Goal: Communication & Community: Answer question/provide support

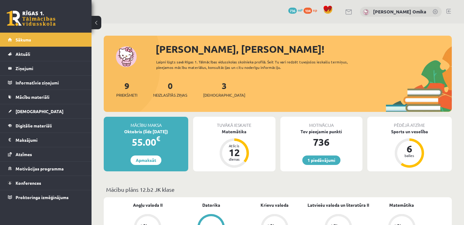
scroll to position [91, 0]
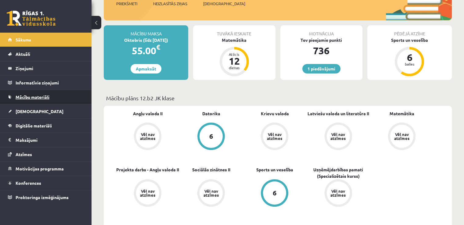
click at [45, 96] on span "Mācību materiāli" at bounding box center [33, 96] width 34 height 5
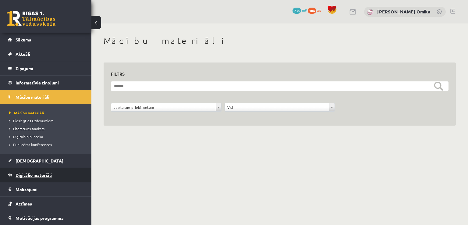
click at [19, 174] on span "Digitālie materiāli" at bounding box center [34, 174] width 36 height 5
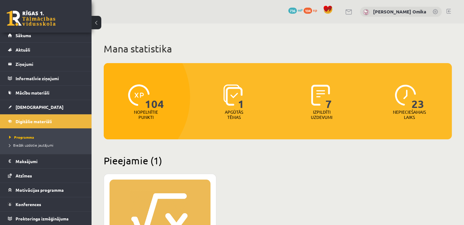
scroll to position [61, 0]
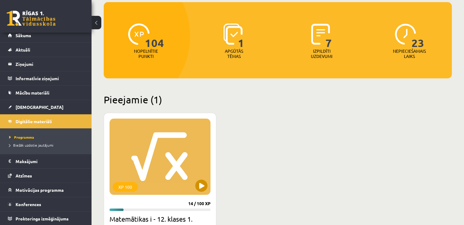
click at [161, 139] on div "XP 100" at bounding box center [159, 157] width 101 height 76
click at [202, 179] on div "XP 100" at bounding box center [159, 157] width 101 height 76
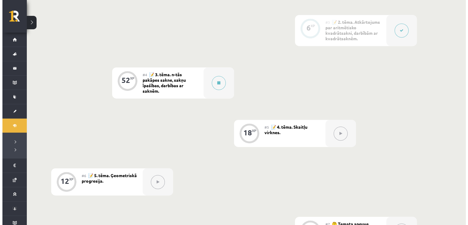
scroll to position [305, 0]
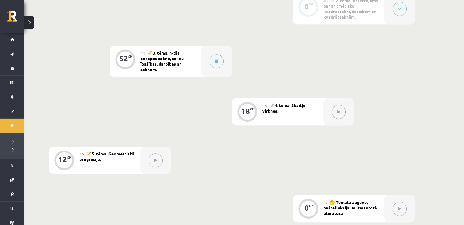
click at [197, 59] on div "#4 📝 3. tēma. n-tās pakāpes sakne, sakņu īpašības, darbības ar saknēm." at bounding box center [170, 61] width 61 height 31
click at [204, 59] on div at bounding box center [216, 61] width 30 height 31
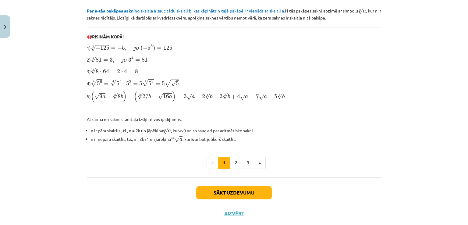
scroll to position [183, 0]
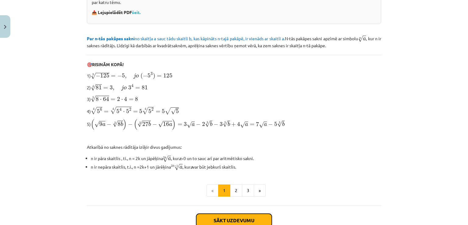
click at [233, 218] on button "Sākt uzdevumu" at bounding box center [234, 220] width 76 height 13
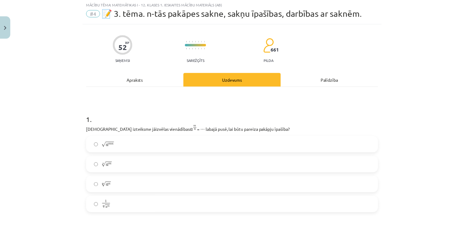
scroll to position [15, 0]
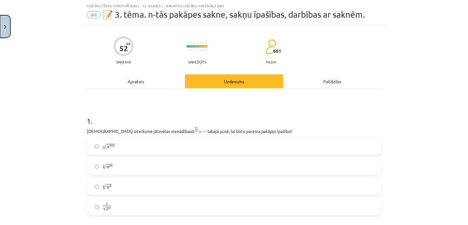
click at [3, 24] on button "Close" at bounding box center [5, 26] width 10 height 23
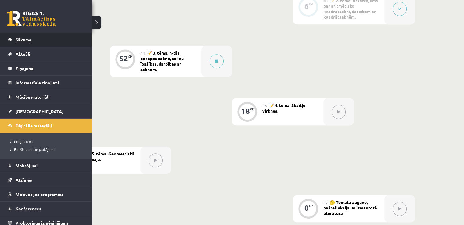
click at [12, 39] on link "Sākums" at bounding box center [46, 40] width 76 height 14
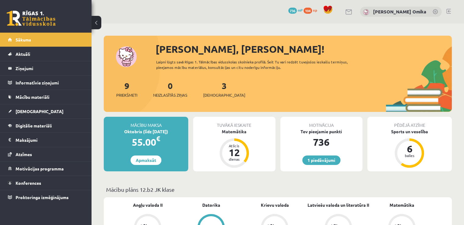
click at [178, 89] on div "0 Neizlasītās ziņas" at bounding box center [170, 88] width 34 height 19
click at [175, 90] on div "0 Neizlasītās ziņas" at bounding box center [170, 88] width 34 height 19
click at [173, 88] on link "0 Neizlasītās ziņas" at bounding box center [170, 89] width 34 height 18
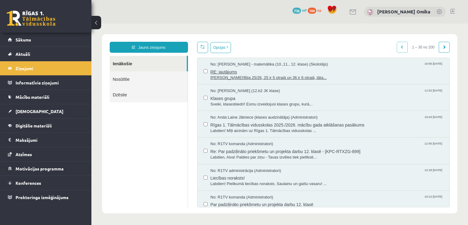
click at [269, 71] on span "RE: jautājums" at bounding box center [327, 71] width 233 height 8
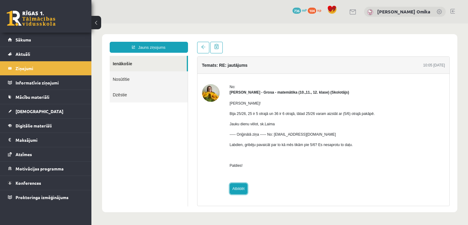
click at [240, 186] on link "Atbildēt" at bounding box center [239, 188] width 18 height 11
type input "**********"
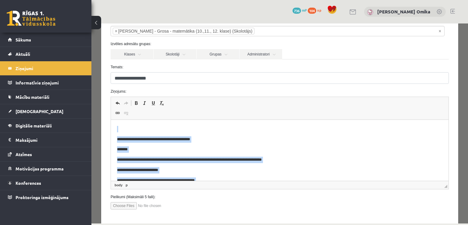
drag, startPoint x: 196, startPoint y: 174, endPoint x: 45, endPoint y: 16, distance: 218.6
click at [111, 120] on html "**********" at bounding box center [280, 170] width 338 height 101
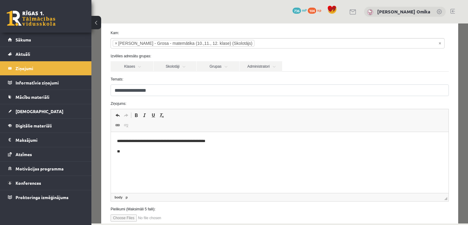
click at [118, 216] on input "file" at bounding box center [145, 217] width 69 height 7
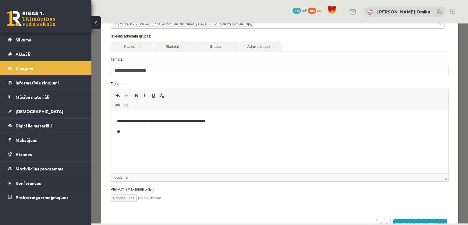
scroll to position [58, 0]
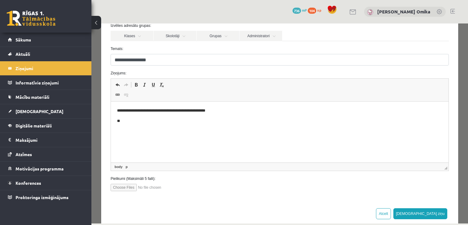
click at [160, 124] on html "**********" at bounding box center [280, 116] width 338 height 29
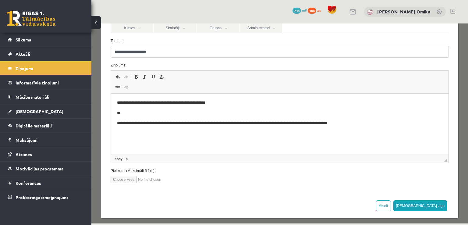
scroll to position [67, 0]
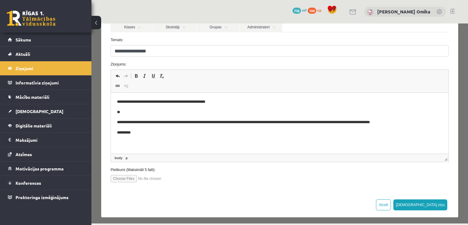
click at [128, 179] on input "file" at bounding box center [145, 178] width 69 height 7
click at [238, 184] on div "**********" at bounding box center [279, 89] width 357 height 206
click at [155, 180] on input "file" at bounding box center [145, 178] width 69 height 7
type input "**********"
click at [136, 164] on form "**********" at bounding box center [279, 86] width 347 height 191
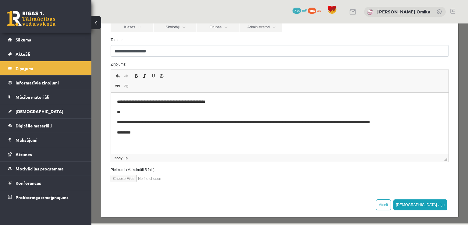
click at [135, 168] on label "Pielikumi (Maksimāli 5 faili):" at bounding box center [279, 169] width 347 height 5
click at [147, 169] on label "Pielikumi (Maksimāli 5 faili):" at bounding box center [279, 169] width 347 height 5
click at [440, 202] on button "Sūtīt ziņu" at bounding box center [421, 204] width 54 height 11
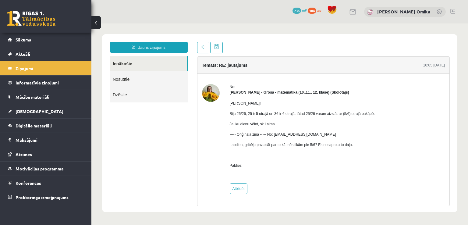
scroll to position [0, 0]
click at [28, 41] on span "Sākums" at bounding box center [24, 39] width 16 height 5
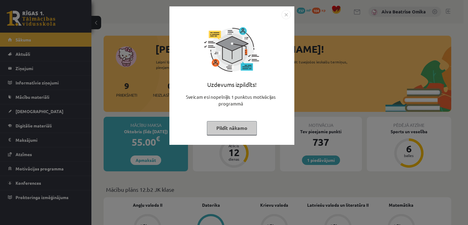
click at [241, 132] on button "Pildīt nākamo" at bounding box center [232, 128] width 50 height 14
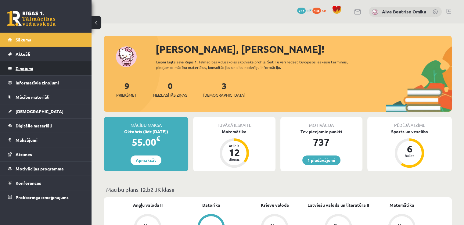
click at [23, 72] on legend "Ziņojumi 0" at bounding box center [50, 68] width 68 height 14
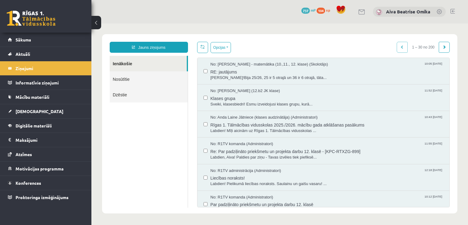
click at [118, 78] on link "Nosūtītie" at bounding box center [149, 79] width 78 height 16
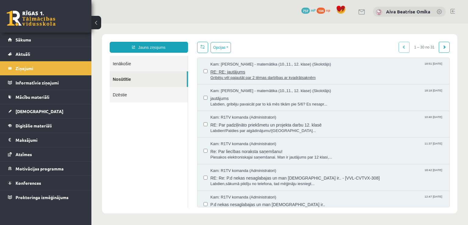
click at [324, 73] on span "RE: RE: jautājums" at bounding box center [327, 71] width 233 height 8
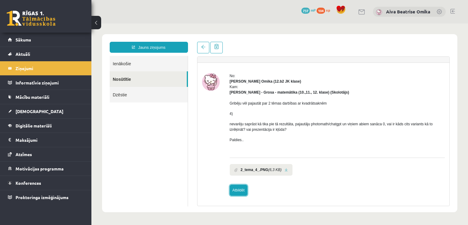
click at [234, 187] on link "Atbildēt" at bounding box center [239, 190] width 18 height 11
type input "**********"
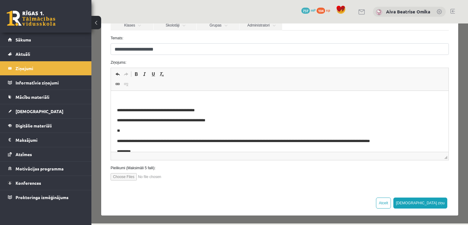
scroll to position [9, 0]
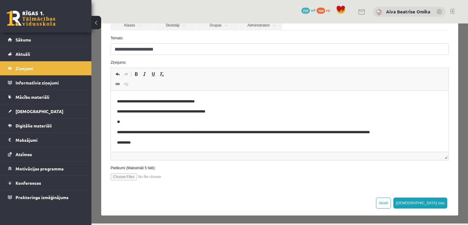
click at [126, 173] on input "file" at bounding box center [145, 176] width 69 height 7
type input "**********"
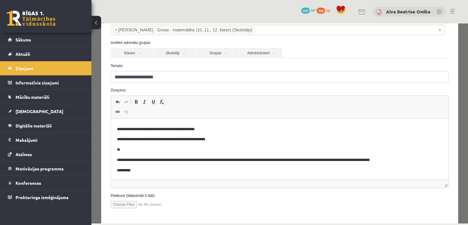
scroll to position [8, 0]
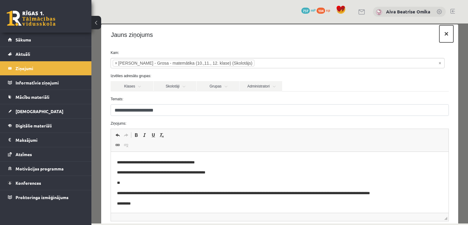
click at [440, 33] on button "×" at bounding box center [447, 33] width 14 height 17
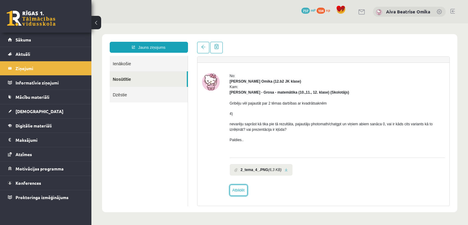
scroll to position [0, 0]
click at [52, 28] on div "1 Dāvanas 737 mP 104 xp" at bounding box center [45, 16] width 91 height 33
click at [53, 37] on link "Sākums" at bounding box center [46, 40] width 76 height 14
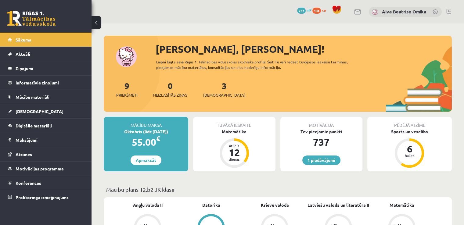
click at [30, 37] on link "Sākums" at bounding box center [46, 40] width 76 height 14
